Goal: Communication & Community: Answer question/provide support

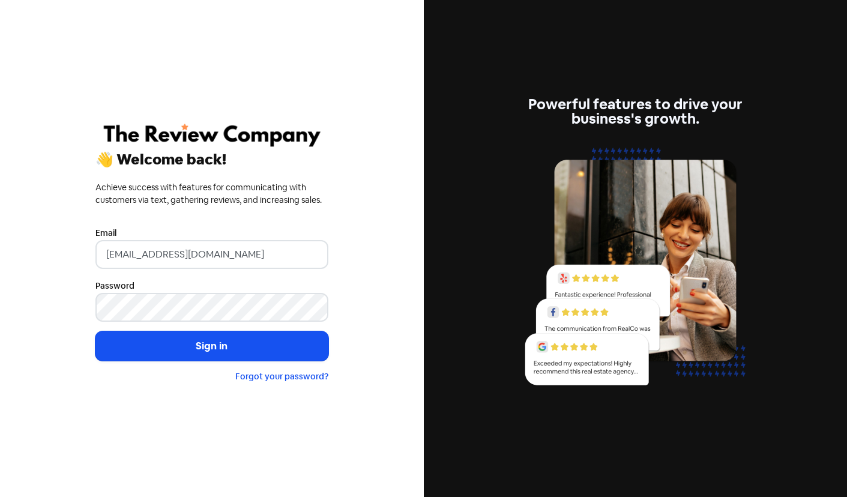
type input "[EMAIL_ADDRESS][DOMAIN_NAME]"
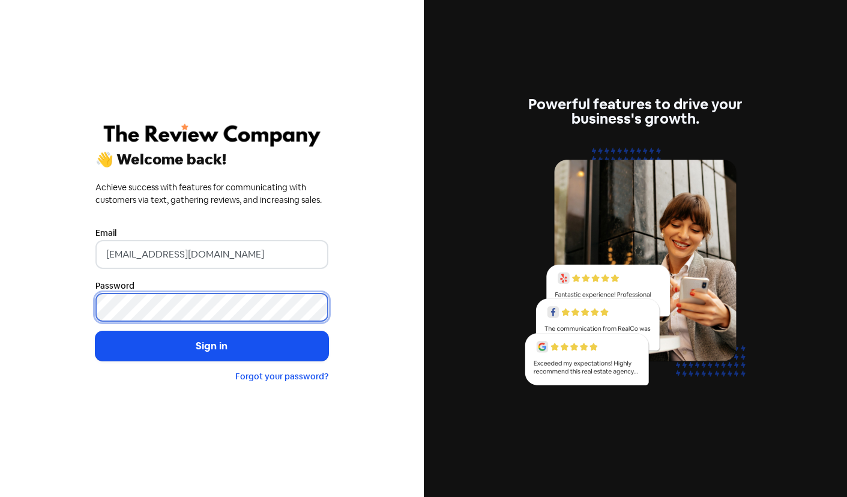
click at [211, 346] on button "Sign in" at bounding box center [211, 346] width 233 height 30
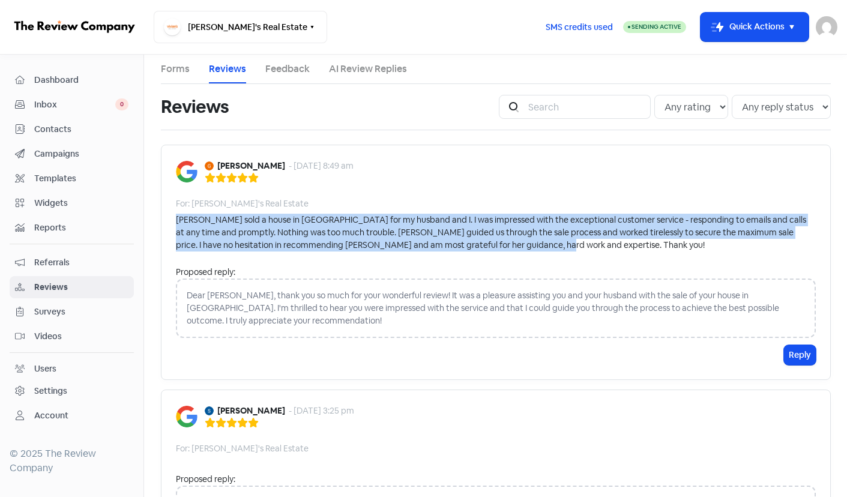
drag, startPoint x: 174, startPoint y: 218, endPoint x: 552, endPoint y: 247, distance: 379.3
click at [552, 247] on div "[PERSON_NAME] - [DATE] 8:49 am For: [PERSON_NAME]'s Real Estate [PERSON_NAME] s…" at bounding box center [496, 262] width 670 height 235
copy div "[PERSON_NAME] sold a house in [GEOGRAPHIC_DATA] for my husband and I. I was imp…"
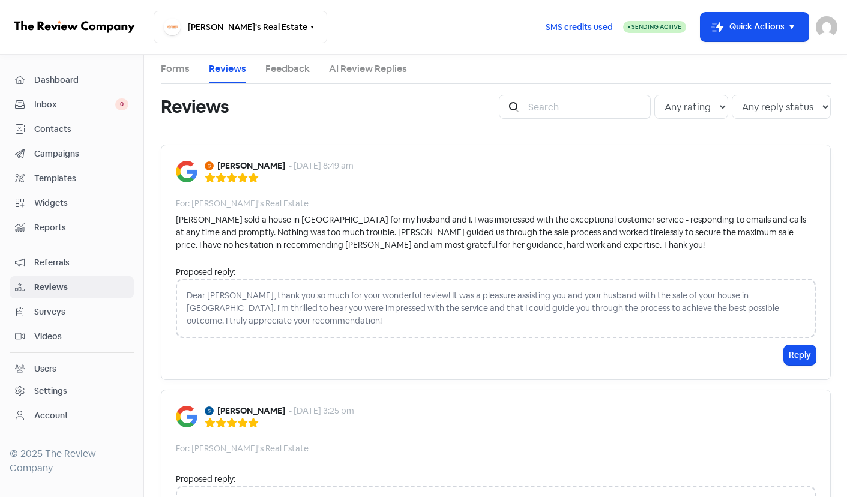
click at [207, 290] on div "Dear [PERSON_NAME], thank you so much for your wonderful review! It was a pleas…" at bounding box center [496, 308] width 640 height 59
click at [184, 298] on div "Dear [PERSON_NAME], thank you so much for your wonderful review! It was a pleas…" at bounding box center [496, 308] width 640 height 59
click at [797, 356] on button "Reply" at bounding box center [800, 355] width 32 height 20
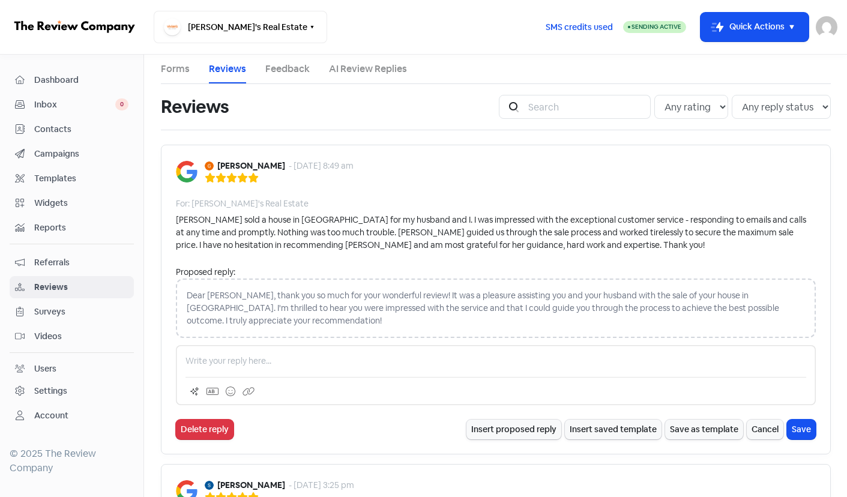
click at [254, 351] on div at bounding box center [496, 375] width 640 height 60
click at [239, 360] on p at bounding box center [496, 361] width 621 height 13
paste div
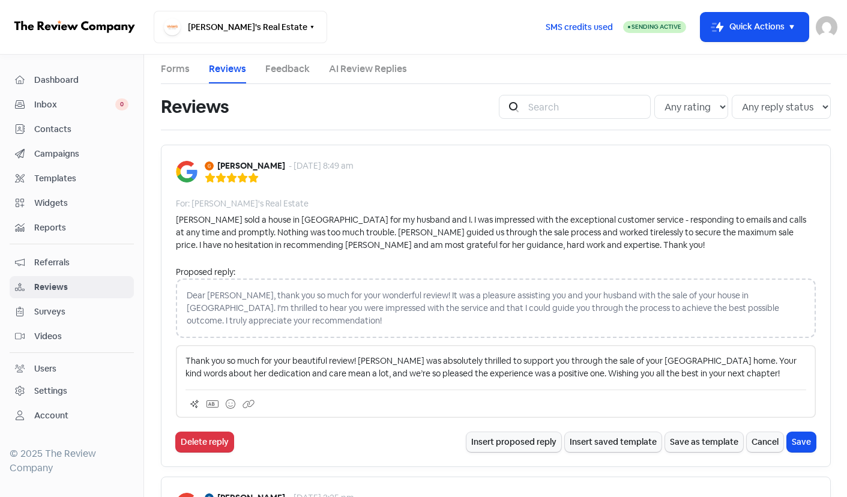
click at [186, 358] on p "Thank you so much for your beautiful review! [PERSON_NAME] was absolutely thril…" at bounding box center [496, 367] width 621 height 25
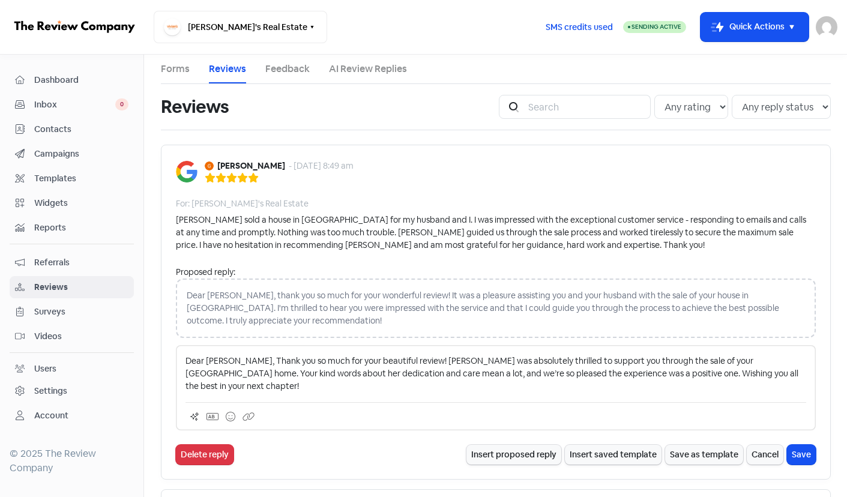
click at [387, 358] on p "Dear [PERSON_NAME], Thank you so much for your beautiful review! [PERSON_NAME] …" at bounding box center [496, 374] width 621 height 38
click at [508, 382] on div "Dear [PERSON_NAME], Thank you so much for your awesome review! [PERSON_NAME] wa…" at bounding box center [496, 387] width 640 height 85
click at [767, 372] on p "Dear [PERSON_NAME], Thank you so much for your awesome review! [PERSON_NAME] wa…" at bounding box center [496, 374] width 621 height 38
click at [327, 385] on p "Dear [PERSON_NAME], Thank you so much for your awesome review! [PERSON_NAME] wa…" at bounding box center [496, 374] width 621 height 38
click at [805, 453] on button "Save" at bounding box center [801, 455] width 29 height 20
